Goal: Check status

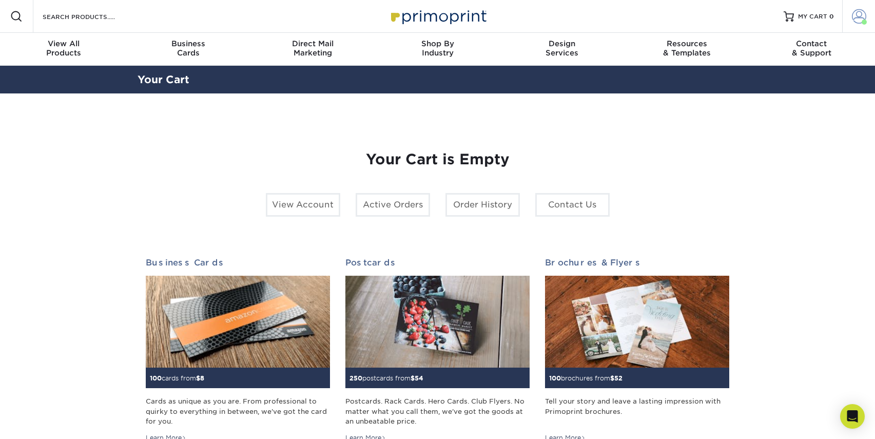
click at [861, 15] on span at bounding box center [859, 16] width 14 height 14
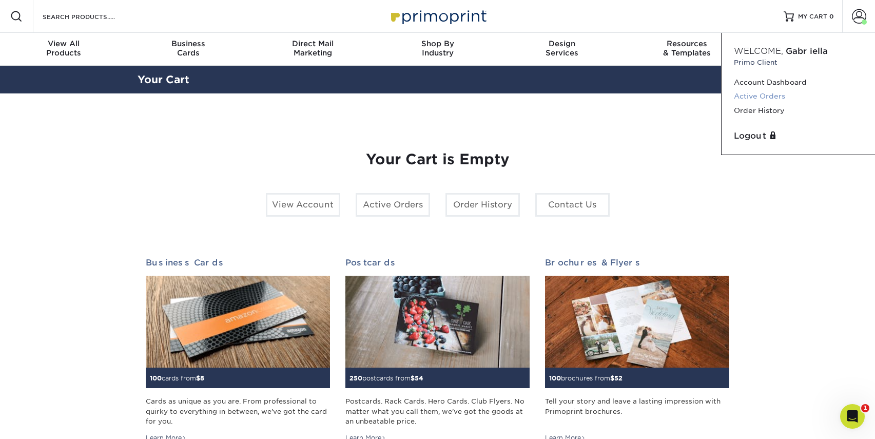
click at [749, 92] on link "Active Orders" at bounding box center [798, 96] width 129 height 14
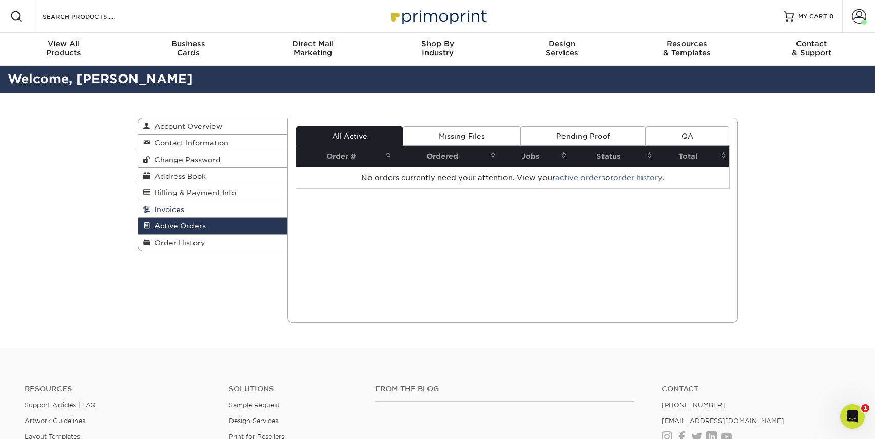
click at [180, 208] on span "Invoices" at bounding box center [167, 209] width 34 height 8
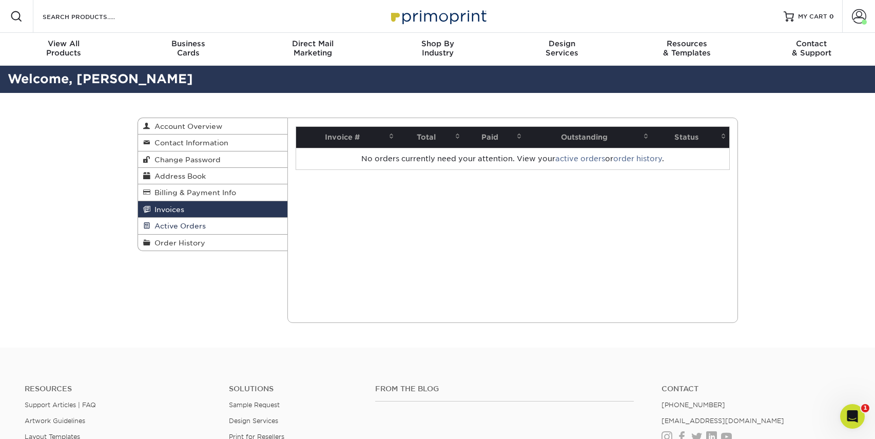
click at [180, 225] on span "Active Orders" at bounding box center [177, 226] width 55 height 8
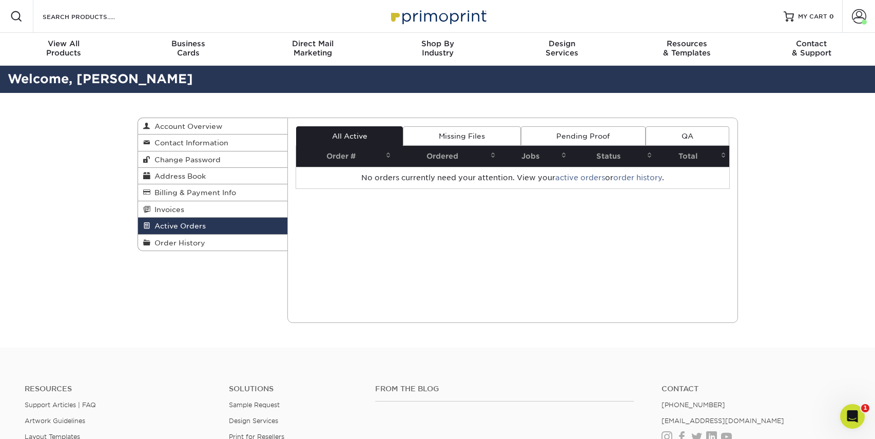
click at [474, 135] on link "Missing Files" at bounding box center [461, 135] width 117 height 19
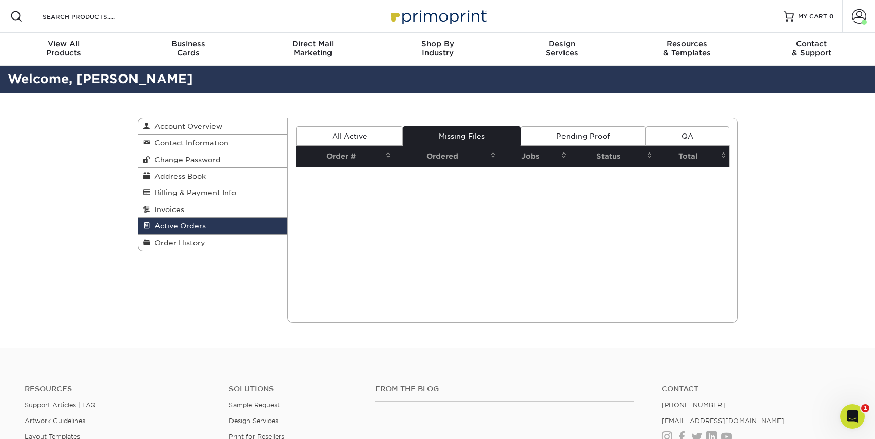
click at [581, 136] on link "Pending Proof" at bounding box center [583, 135] width 125 height 19
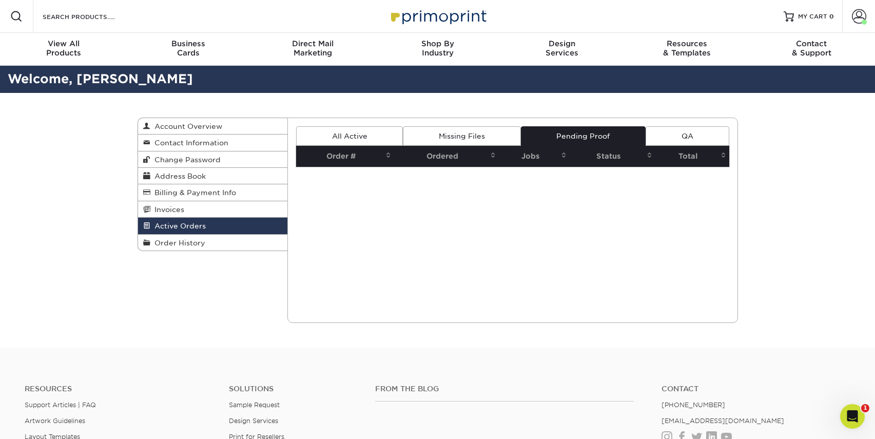
click at [696, 137] on link "QA" at bounding box center [686, 135] width 83 height 19
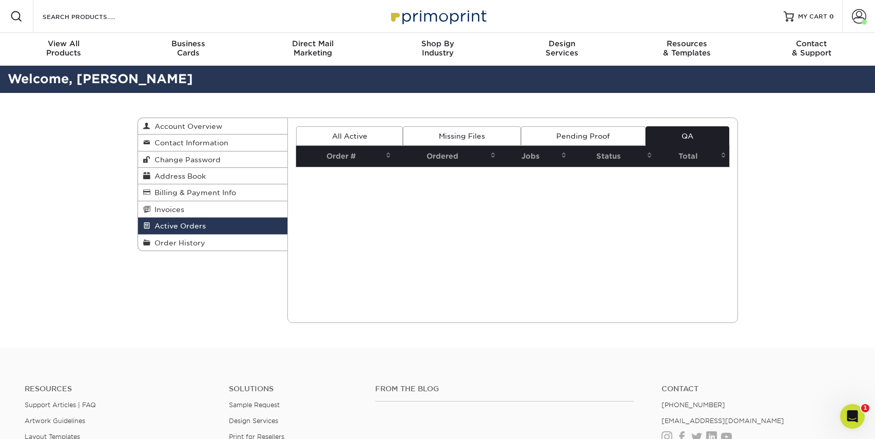
click at [349, 134] on link "All Active" at bounding box center [349, 135] width 107 height 19
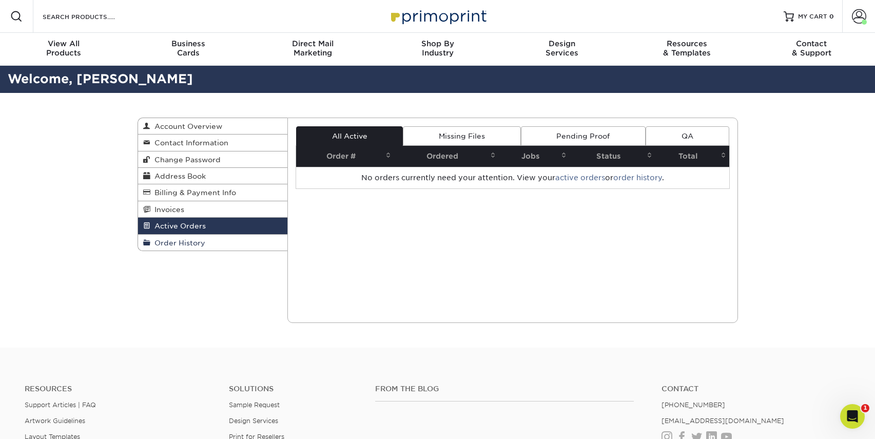
click at [188, 243] on span "Order History" at bounding box center [177, 243] width 55 height 8
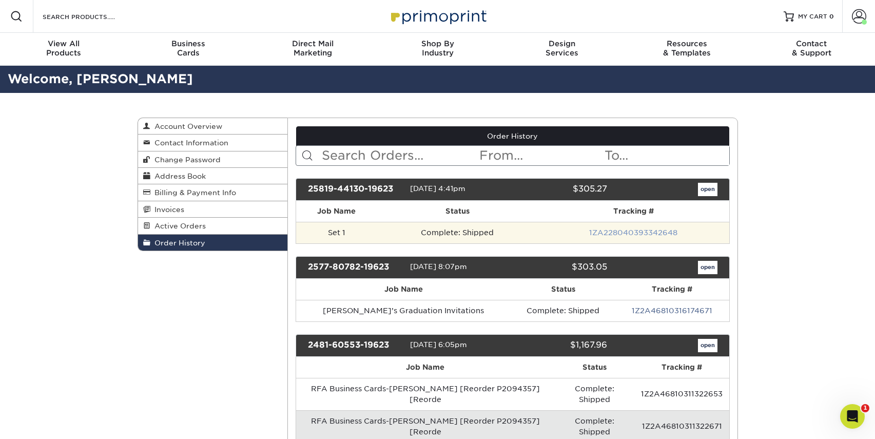
click at [633, 232] on link "1ZA228040393342648" at bounding box center [633, 232] width 88 height 8
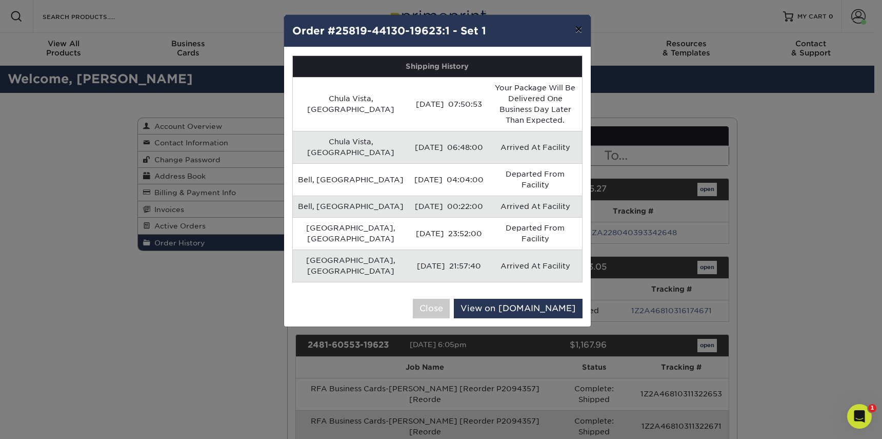
click at [582, 30] on button "×" at bounding box center [579, 29] width 24 height 29
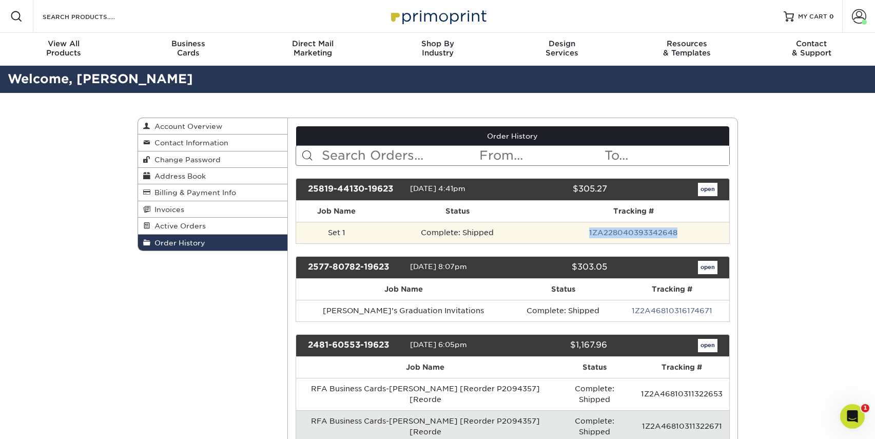
drag, startPoint x: 699, startPoint y: 230, endPoint x: 586, endPoint y: 229, distance: 112.9
click at [586, 229] on td "1ZA228040393342648" at bounding box center [633, 233] width 191 height 22
copy link "1ZA228040393342648"
